Goal: Find specific page/section: Find specific page/section

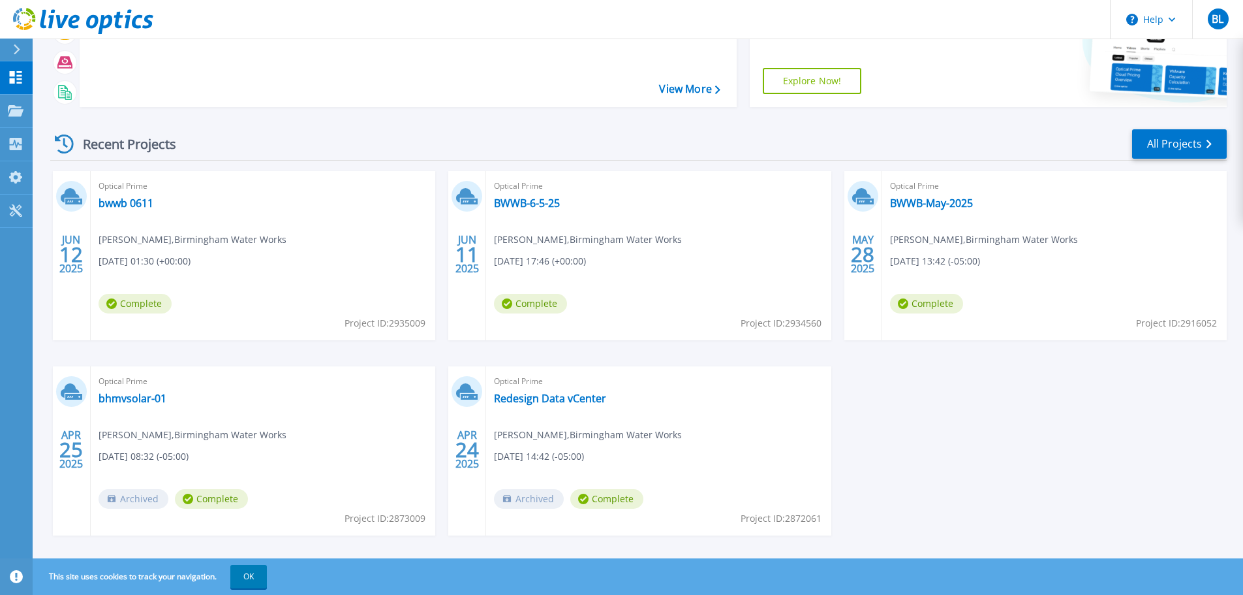
scroll to position [129, 0]
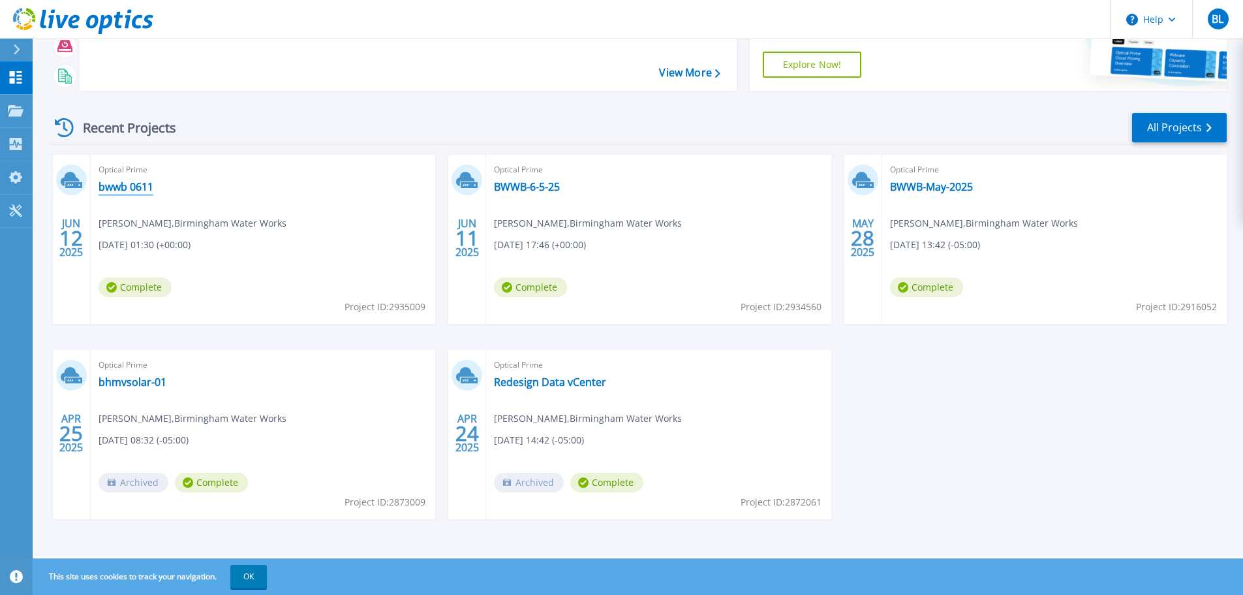
click at [128, 183] on link "bwwb 0611" at bounding box center [126, 186] width 55 height 13
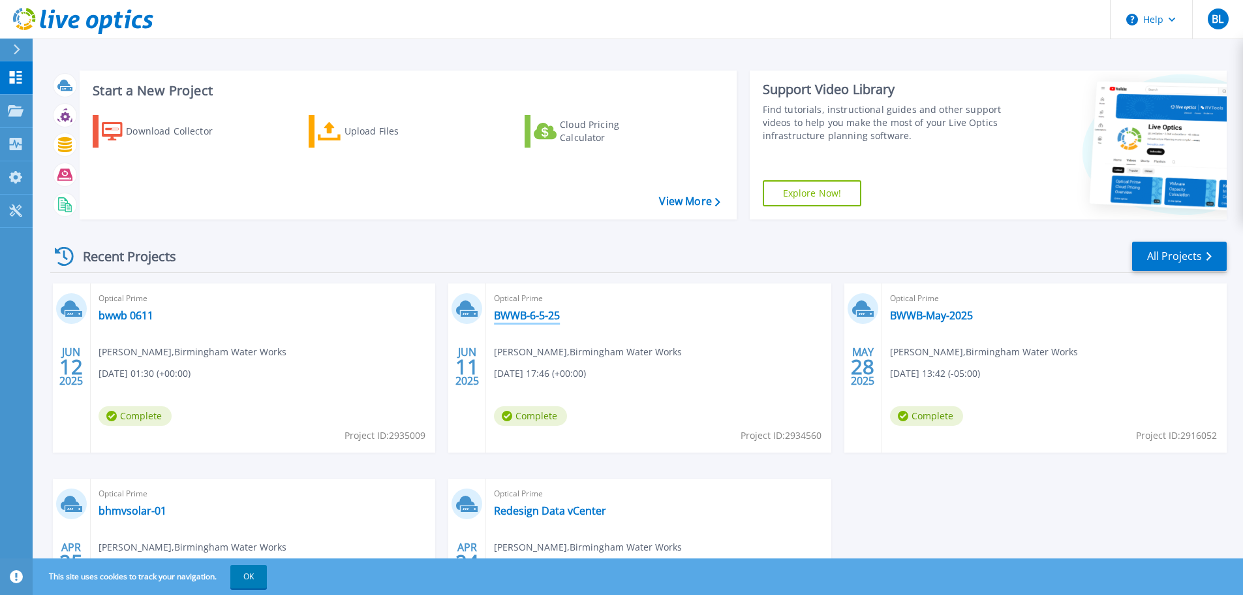
click at [538, 318] on link "BWWB-6-5-25" at bounding box center [527, 315] width 66 height 13
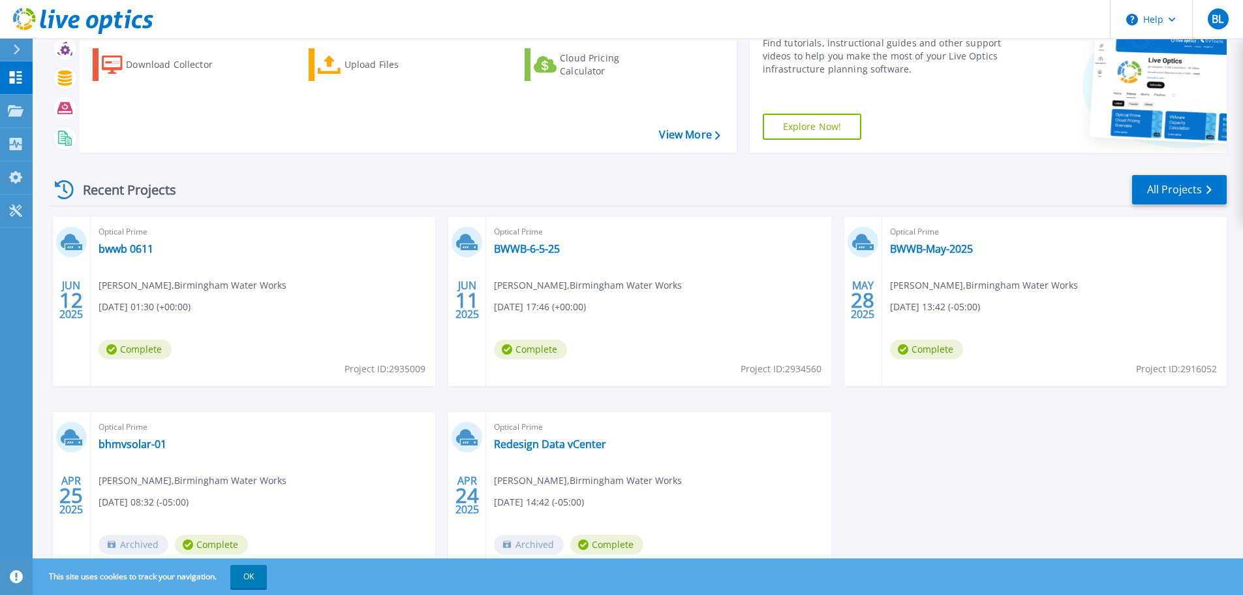
scroll to position [129, 0]
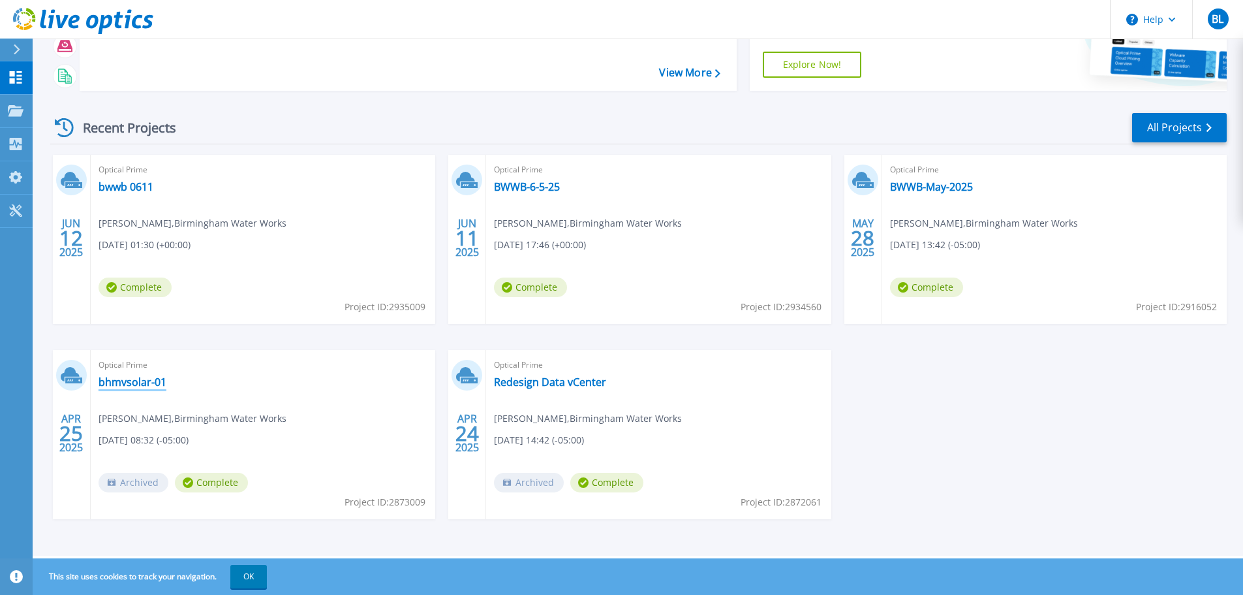
click at [146, 380] on link "bhmvsolar-01" at bounding box center [133, 381] width 68 height 13
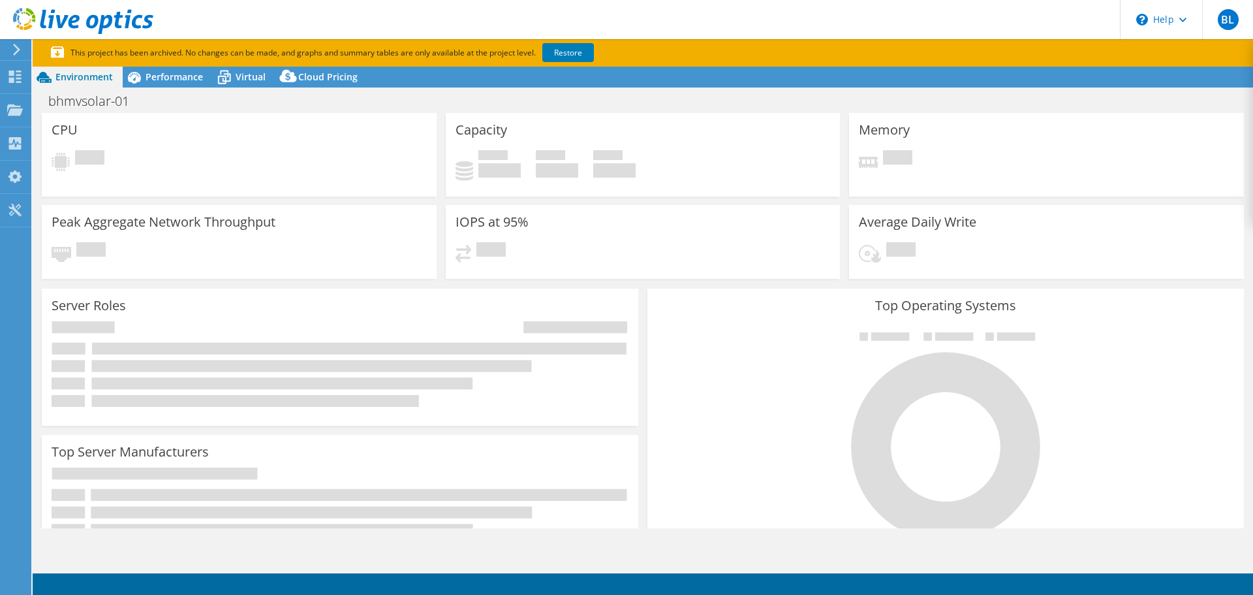
select select "USD"
select select "USEast"
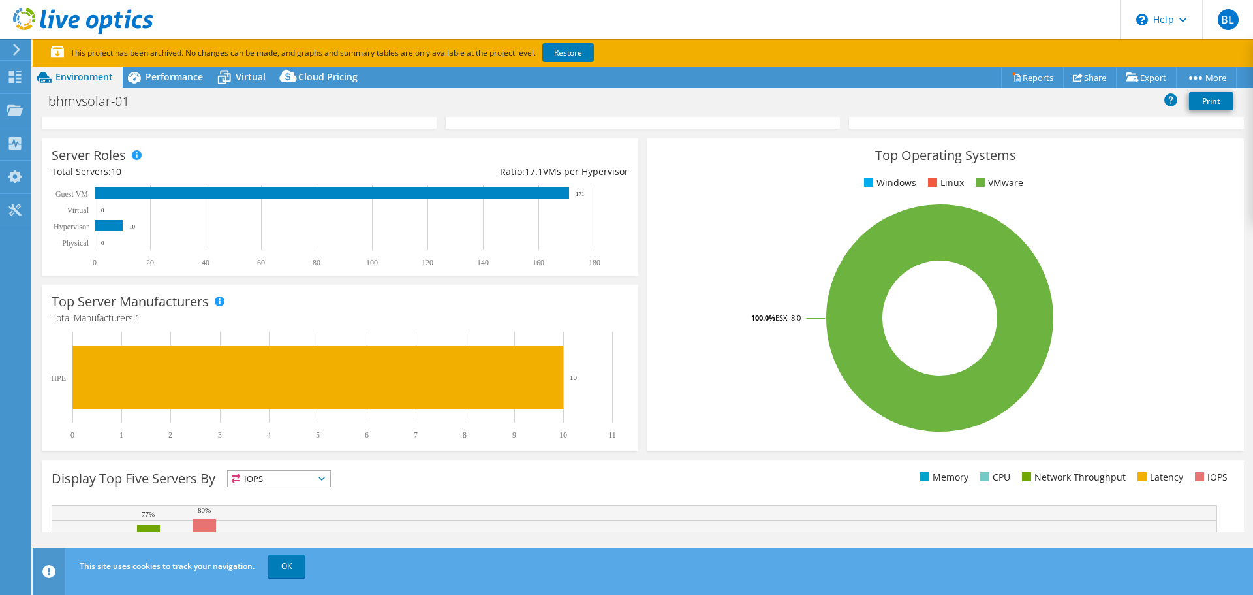
scroll to position [131, 0]
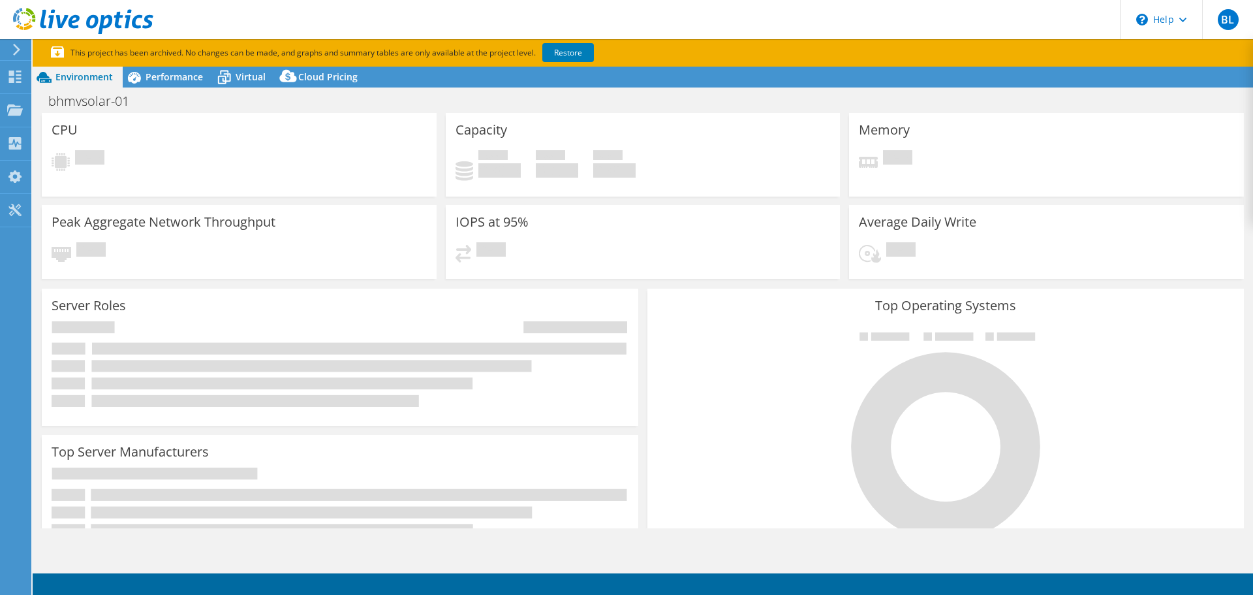
select select "USD"
select select "USEast"
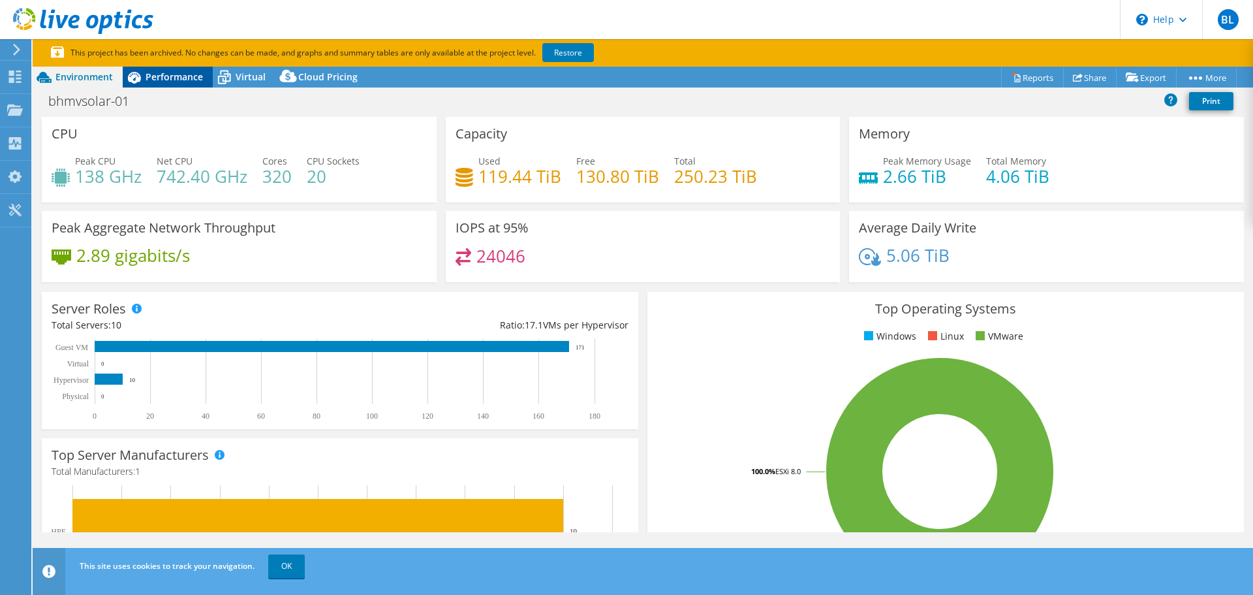
click at [198, 70] on div "Performance" at bounding box center [168, 77] width 90 height 21
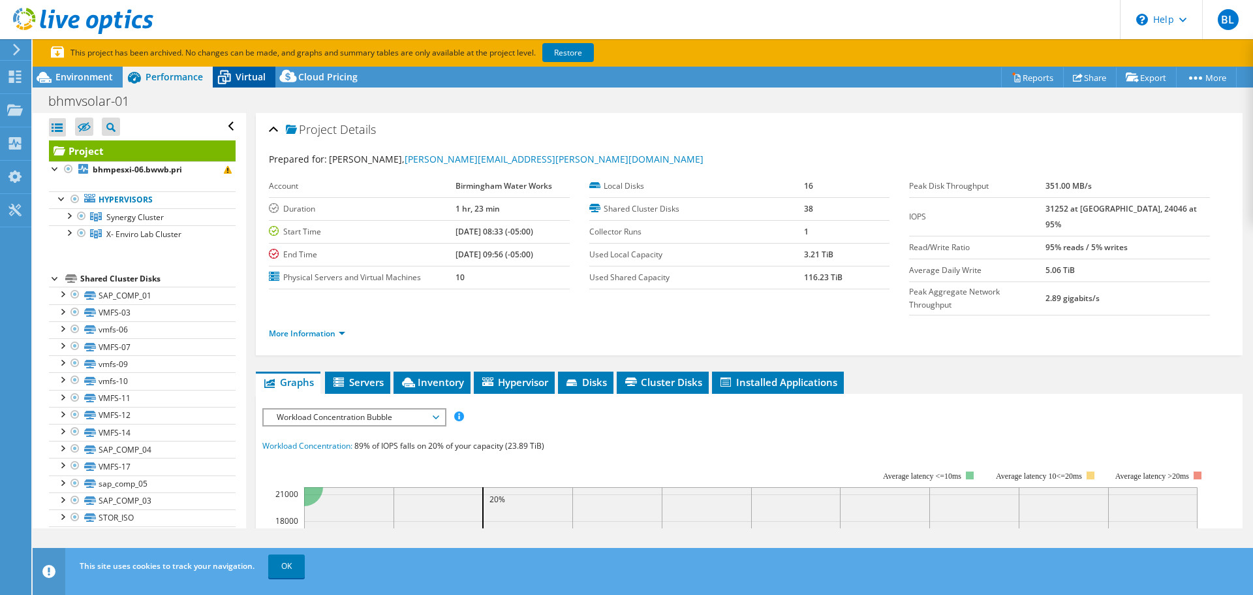
click at [235, 73] on icon at bounding box center [224, 77] width 23 height 23
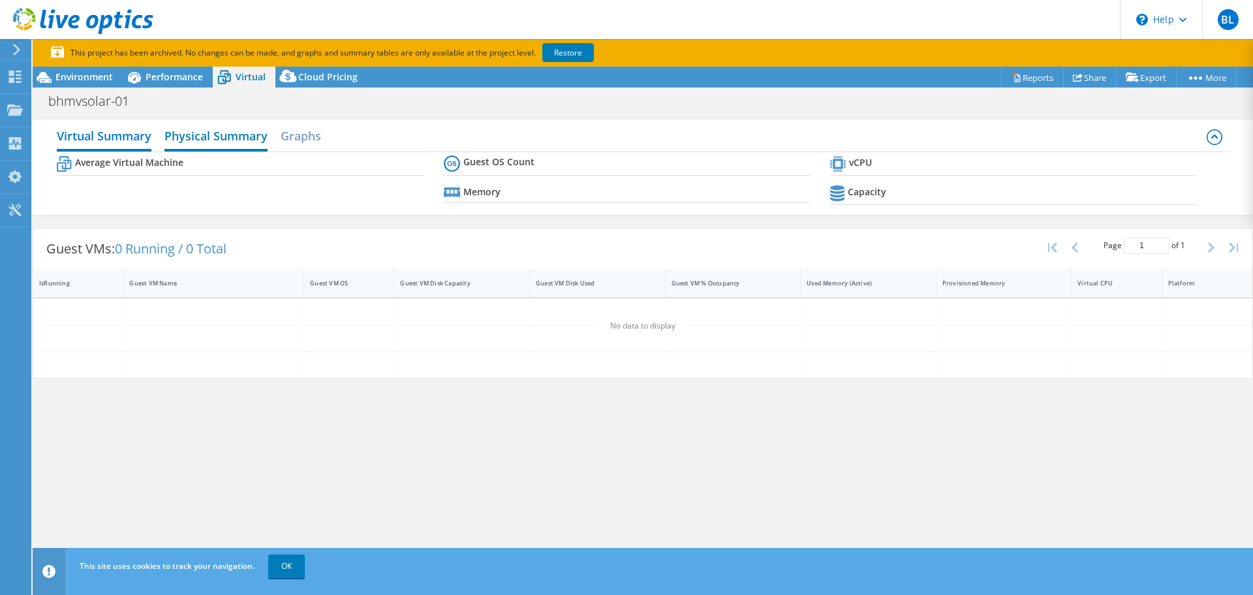
click at [223, 137] on h2 "Physical Summary" at bounding box center [215, 137] width 103 height 29
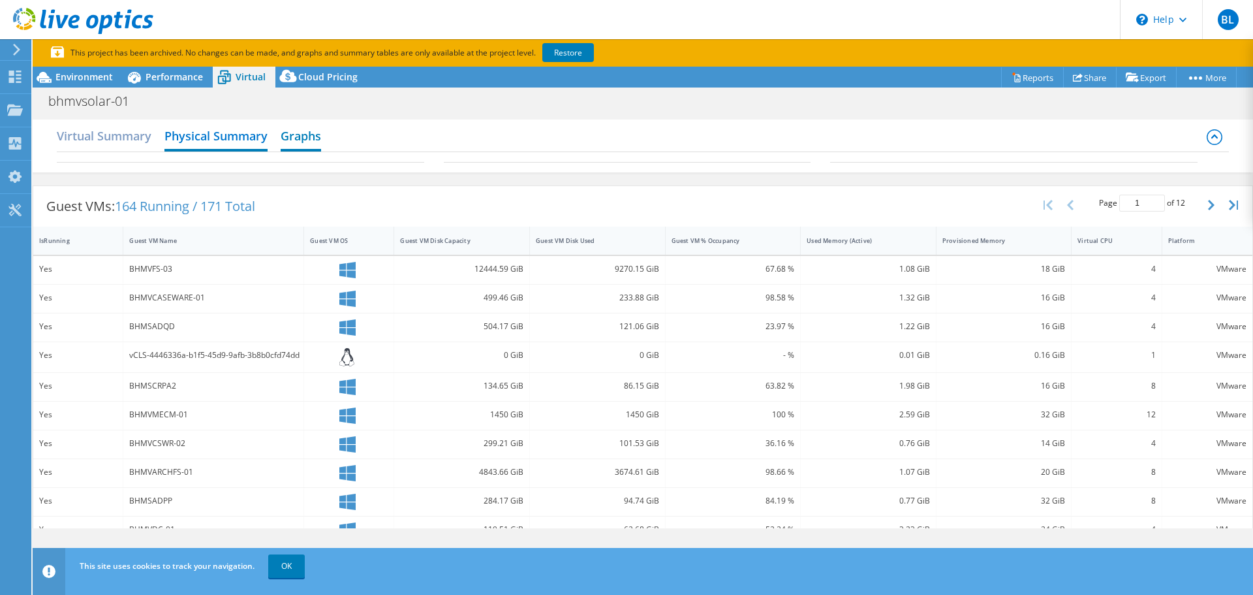
click at [315, 136] on h2 "Graphs" at bounding box center [301, 137] width 40 height 29
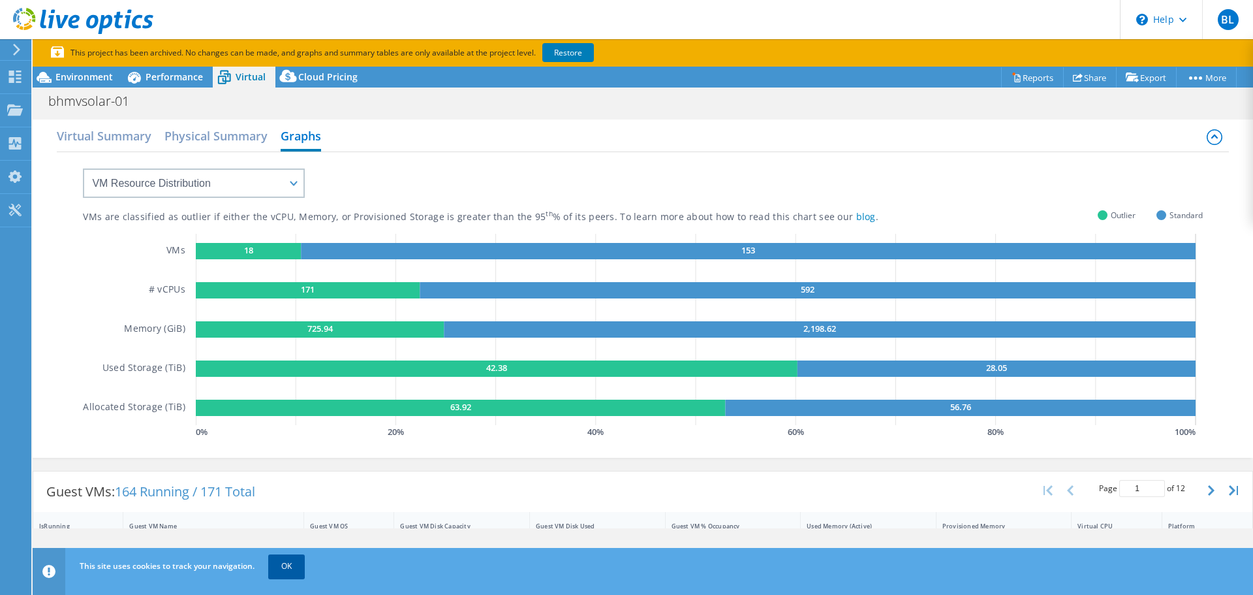
click at [286, 564] on link "OK" at bounding box center [286, 565] width 37 height 23
